Goal: Information Seeking & Learning: Compare options

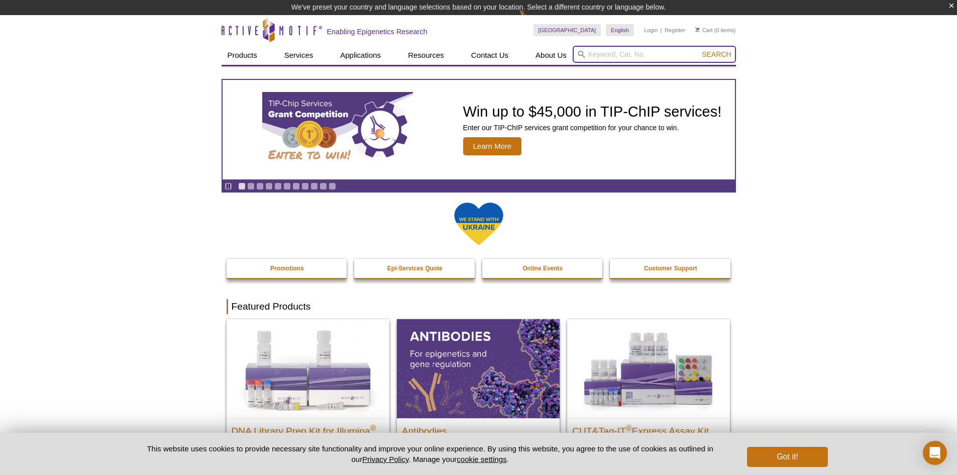
click at [605, 58] on input "search" at bounding box center [654, 54] width 163 height 17
paste input "Active Motif (Catalogue #39239) Rabbit anti-H3K9me2"
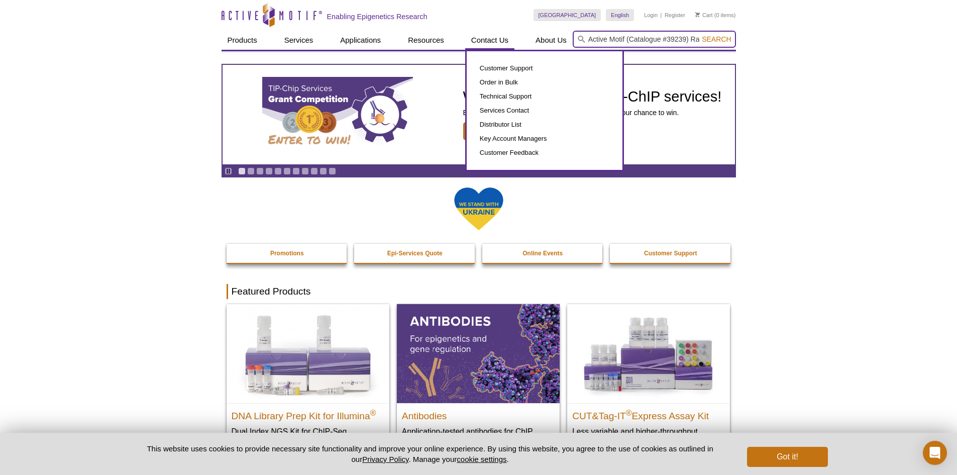
drag, startPoint x: 604, startPoint y: 55, endPoint x: 473, endPoint y: 52, distance: 131.6
click at [474, 50] on div "Products ChIP Assays ChIP Accessory Products ChIP Kits ChIP-Validated Antibodie…" at bounding box center [479, 40] width 514 height 19
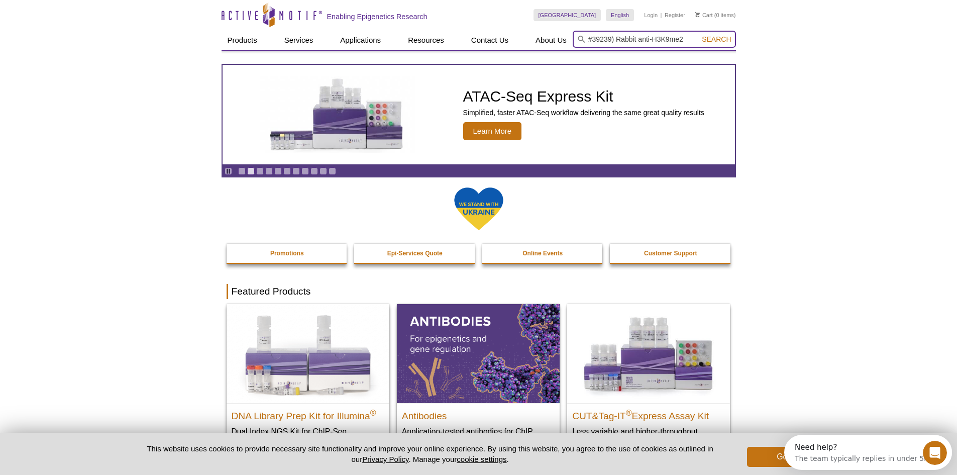
drag, startPoint x: 685, startPoint y: 43, endPoint x: 611, endPoint y: 42, distance: 73.8
click at [611, 42] on input "#39239) Rabbit anti-H3K9me2" at bounding box center [654, 39] width 163 height 17
type input "#39239"
click at [699, 35] on button "Search" at bounding box center [716, 39] width 35 height 9
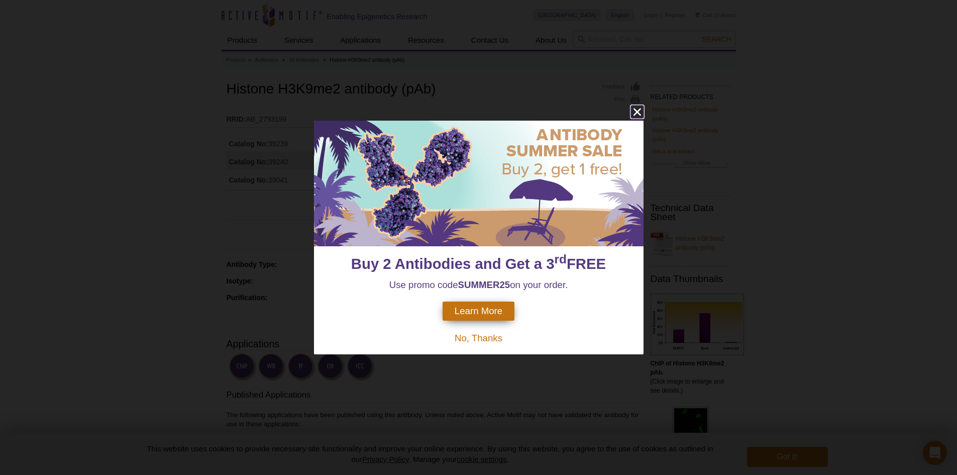
click at [635, 113] on icon "close" at bounding box center [637, 111] width 13 height 13
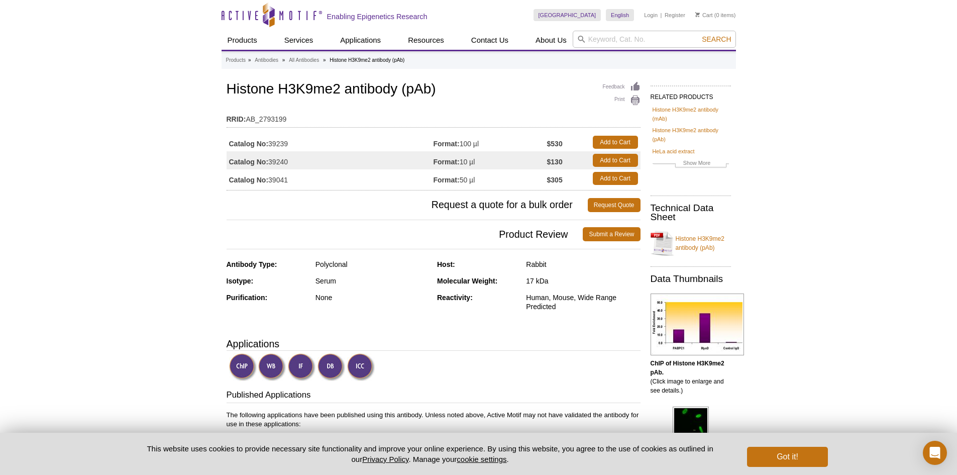
click at [300, 374] on img at bounding box center [302, 367] width 28 height 28
click at [305, 365] on img at bounding box center [302, 367] width 28 height 28
drag, startPoint x: 277, startPoint y: 91, endPoint x: 337, endPoint y: 91, distance: 59.8
click at [337, 91] on h1 "Histone H3K9me2 antibody (pAb)" at bounding box center [434, 89] width 414 height 17
copy h1 "H3K9me2"
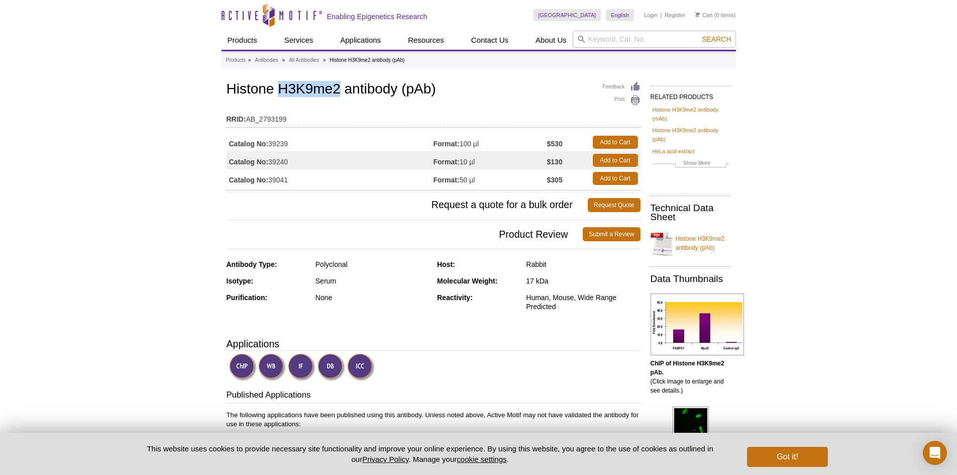
drag, startPoint x: 291, startPoint y: 161, endPoint x: 271, endPoint y: 165, distance: 21.1
click at [271, 165] on td "Catalog No: 39240" at bounding box center [330, 160] width 207 height 18
copy td "39240"
click at [279, 162] on td "Catalog No: 39240" at bounding box center [330, 160] width 207 height 18
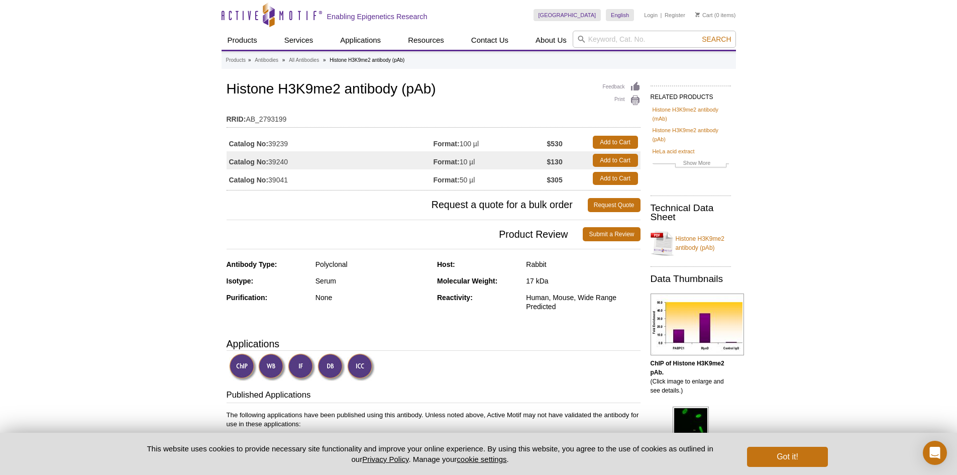
click at [279, 162] on td "Catalog No: 39240" at bounding box center [330, 160] width 207 height 18
copy td "39240"
click at [617, 44] on input "search" at bounding box center [654, 39] width 163 height 17
paste input "39161"
type input "39161"
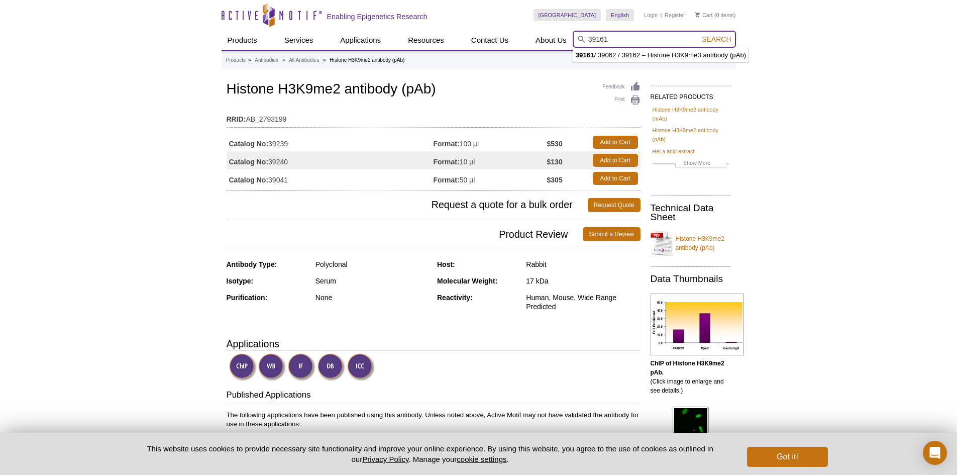
click at [699, 35] on button "Search" at bounding box center [716, 39] width 35 height 9
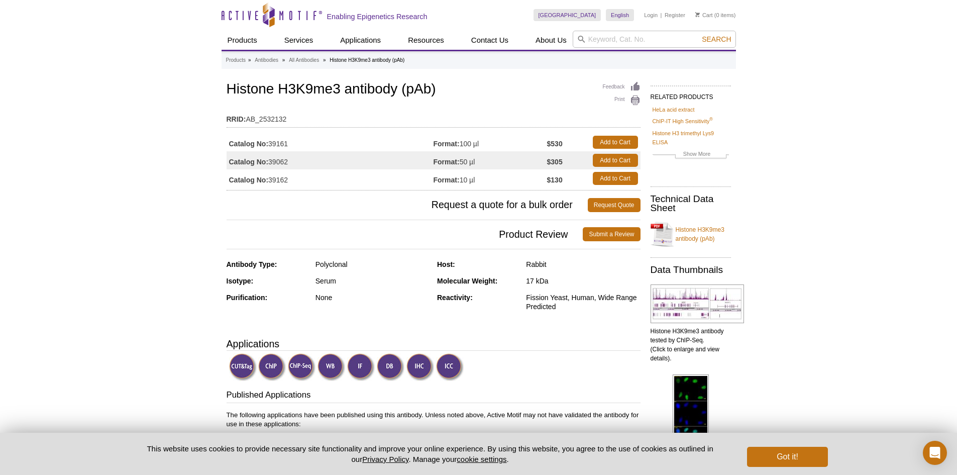
click at [272, 161] on td "Catalog No: 39062" at bounding box center [330, 160] width 207 height 18
copy td "39062"
